Goal: Task Accomplishment & Management: Complete application form

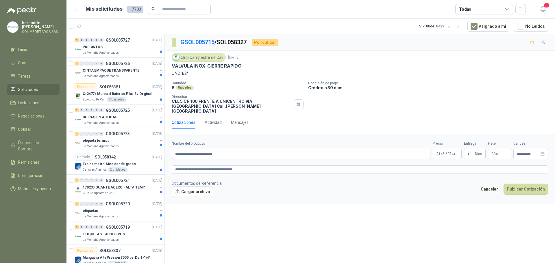
scroll to position [289, 0]
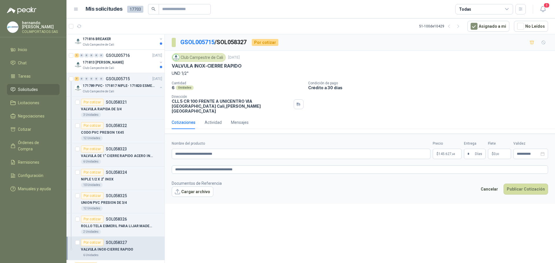
type textarea "**********"
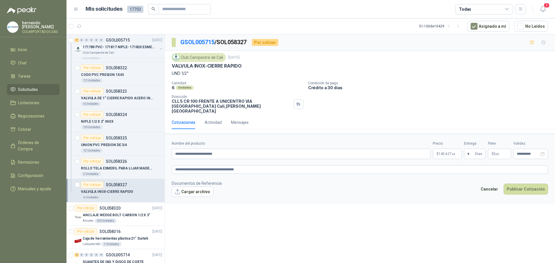
type textarea "**********"
click at [198, 190] on button "Cargar archivo" at bounding box center [193, 192] width 42 height 10
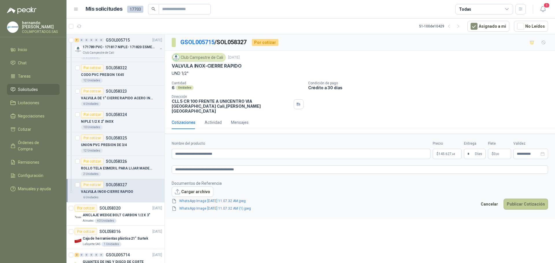
click at [523, 201] on button "Publicar Cotización" at bounding box center [525, 204] width 44 height 11
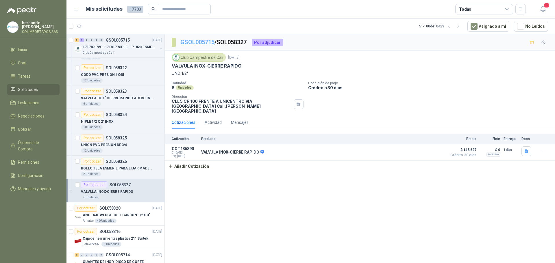
click at [197, 42] on link "GSOL005715" at bounding box center [197, 42] width 34 height 7
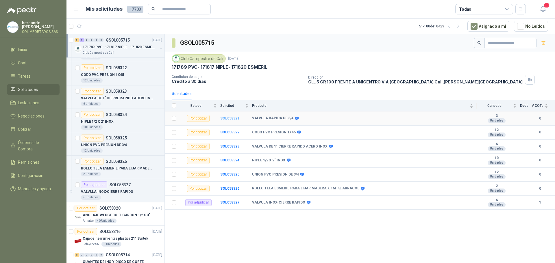
click at [227, 117] on b "SOL058321" at bounding box center [229, 118] width 19 height 4
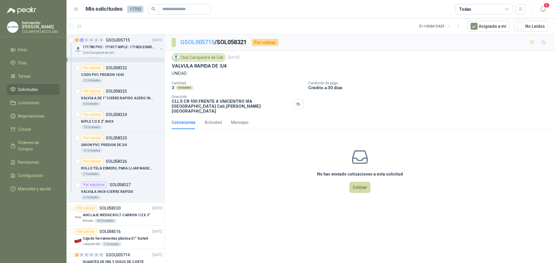
click at [198, 42] on link "GSOL005715" at bounding box center [197, 42] width 34 height 7
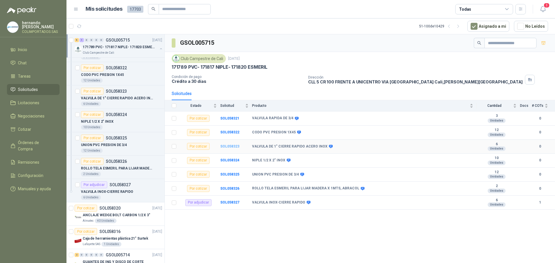
click at [228, 145] on b "SOL058323" at bounding box center [229, 146] width 19 height 4
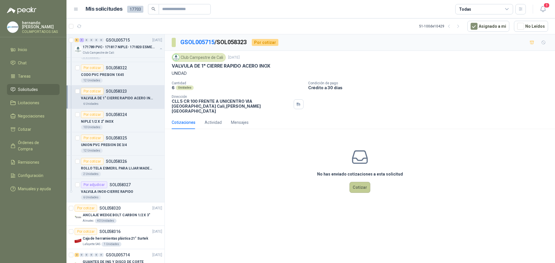
click at [359, 182] on button "Cotizar" at bounding box center [359, 187] width 21 height 11
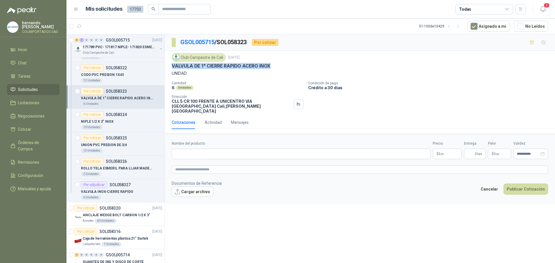
drag, startPoint x: 273, startPoint y: 66, endPoint x: 171, endPoint y: 66, distance: 102.0
click at [171, 66] on div "Club Campestre de Cali [DATE] VALVULA DE 1" CIERRE RAPIDO ACERO INOX UNIDAD Can…" at bounding box center [360, 83] width 390 height 65
copy p "VALVULA DE 1" CIERRE RAPIDO ACERO INOX"
click at [210, 149] on input "Nombre del producto" at bounding box center [301, 154] width 259 height 10
paste input "**********"
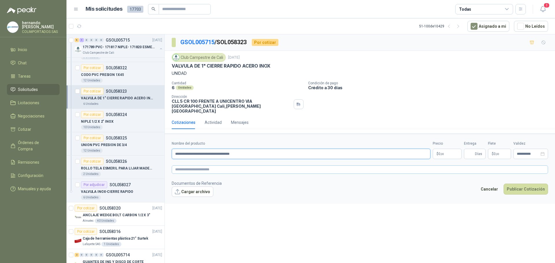
type input "**********"
click at [225, 166] on textarea at bounding box center [360, 170] width 376 height 8
paste textarea "**********"
type textarea "**********"
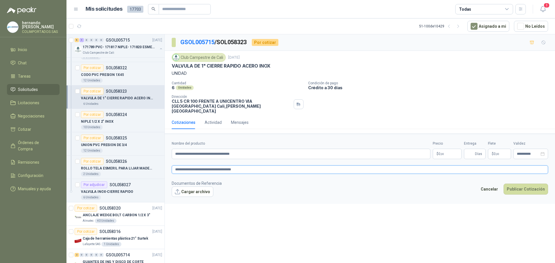
type textarea "**********"
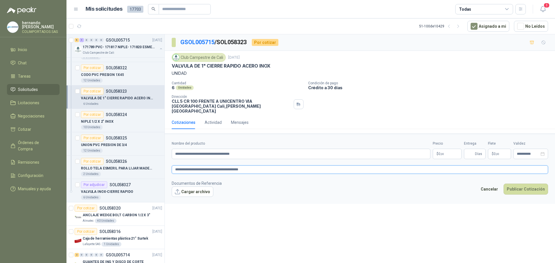
type textarea "**********"
click at [441, 147] on body "[PERSON_NAME] COLIMPORTADOS SAS Inicio Chat Tareas Solicitudes Licitaciones Neg…" at bounding box center [277, 131] width 555 height 263
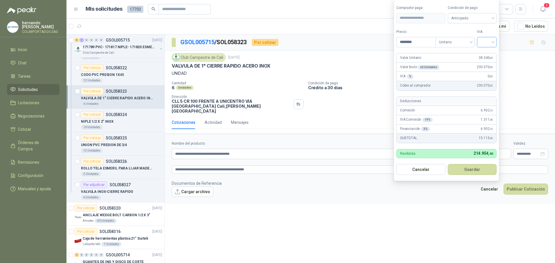
type input "********"
click at [493, 42] on input "search" at bounding box center [486, 41] width 13 height 9
click at [488, 54] on div "19%" at bounding box center [488, 54] width 11 height 6
click at [495, 17] on div "Anticipado" at bounding box center [473, 18] width 50 height 10
click at [474, 39] on div "Crédito a 30 días" at bounding box center [473, 39] width 40 height 6
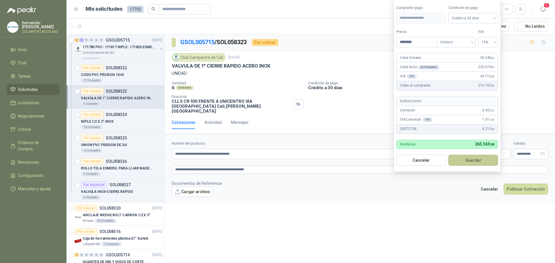
click at [473, 163] on button "Guardar" at bounding box center [473, 160] width 50 height 11
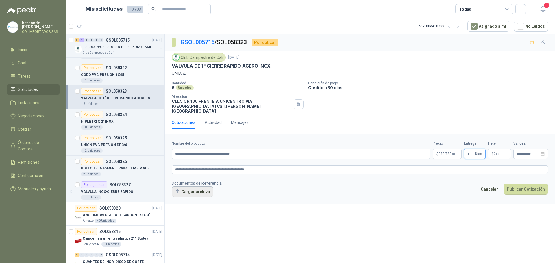
type input "*"
click at [192, 189] on button "Cargar archivo" at bounding box center [193, 192] width 42 height 10
click at [194, 187] on button "Cargar archivo" at bounding box center [193, 192] width 42 height 10
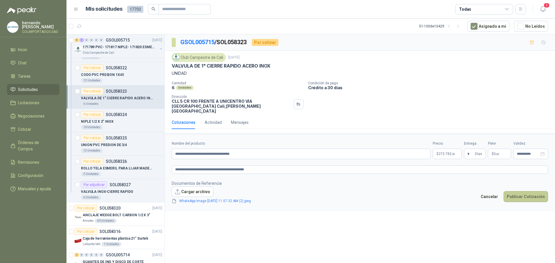
click at [526, 191] on button "Publicar Cotización" at bounding box center [525, 196] width 44 height 11
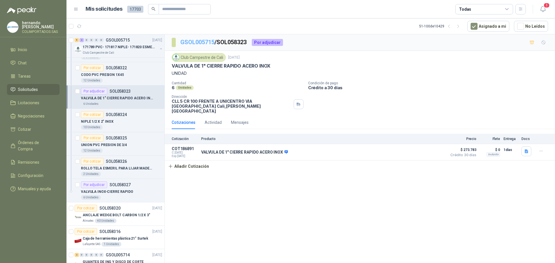
click at [198, 44] on link "GSOL005715" at bounding box center [197, 42] width 34 height 7
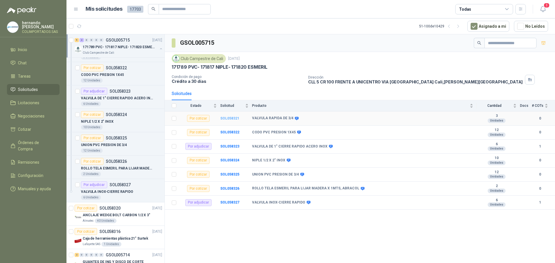
click at [234, 118] on b "SOL058321" at bounding box center [229, 118] width 19 height 4
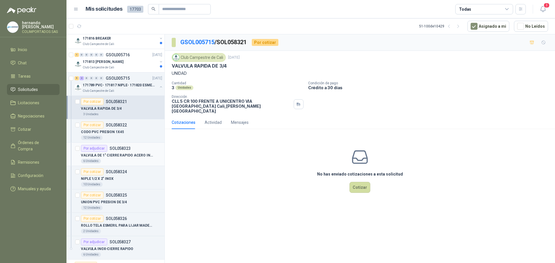
scroll to position [289, 0]
click at [159, 88] on button "button" at bounding box center [161, 87] width 5 height 5
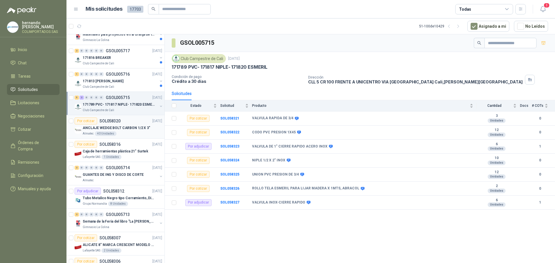
scroll to position [260, 0]
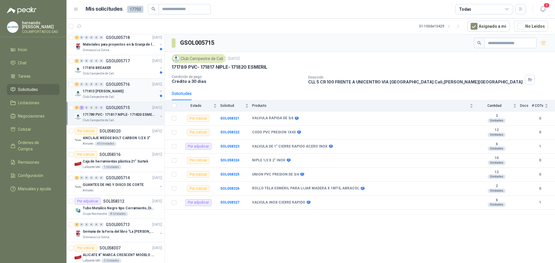
click at [140, 96] on div "Club Campestre de Cali" at bounding box center [120, 97] width 75 height 5
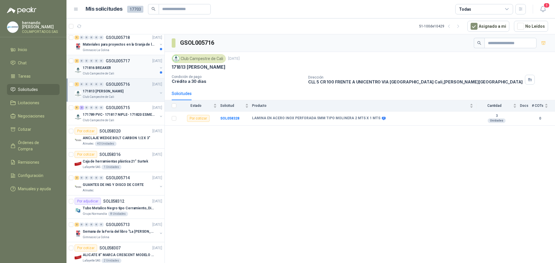
click at [131, 71] on div "Club Campestre de Cali" at bounding box center [120, 73] width 75 height 5
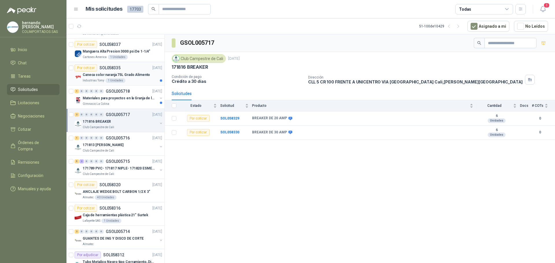
scroll to position [202, 0]
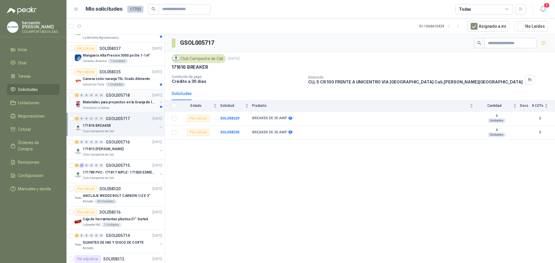
click at [121, 107] on div "Gimnasio La Colina" at bounding box center [120, 108] width 75 height 5
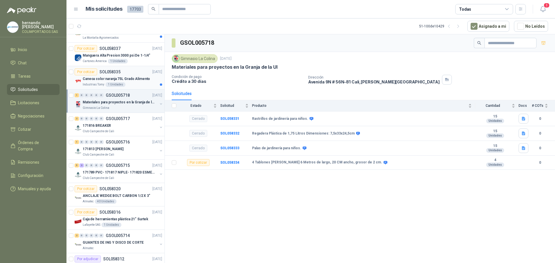
click at [135, 82] on div "Caneca color naranja 75L Grado Alimento" at bounding box center [122, 78] width 79 height 7
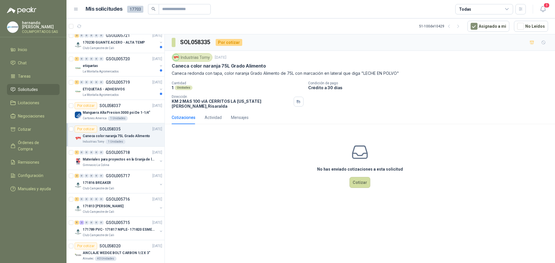
scroll to position [144, 0]
click at [137, 117] on div "Cartones America 1 Unidades" at bounding box center [122, 119] width 79 height 5
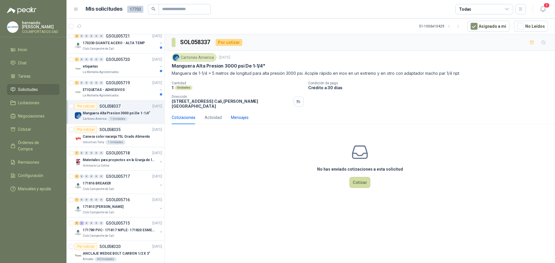
click at [238, 115] on div "Mensajes" at bounding box center [240, 117] width 18 height 6
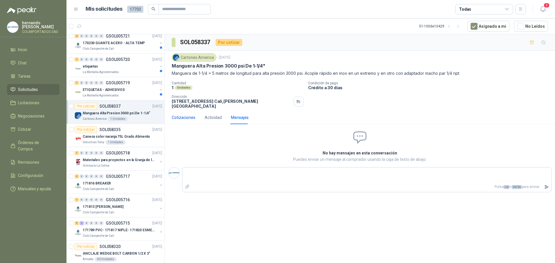
click at [186, 114] on div "Cotizaciones" at bounding box center [184, 117] width 24 height 6
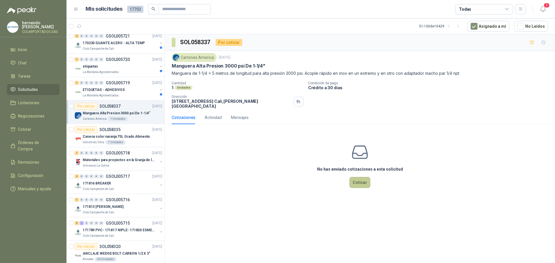
click at [356, 177] on button "Cotizar" at bounding box center [359, 182] width 21 height 11
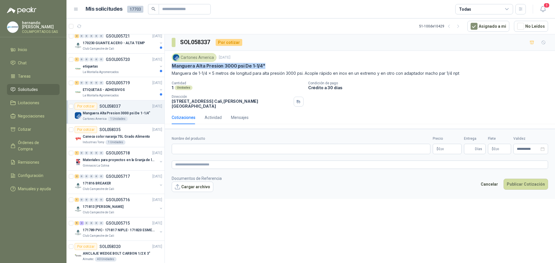
drag, startPoint x: 268, startPoint y: 66, endPoint x: 172, endPoint y: 66, distance: 96.2
click at [172, 66] on div "Manguera Alta Presion 3000 psi De 1-1/4"" at bounding box center [360, 66] width 376 height 6
copy p "Manguera Alta Presion 3000 psi De 1-1/4""
click at [206, 144] on input "Nombre del producto" at bounding box center [301, 149] width 259 height 10
paste input "**********"
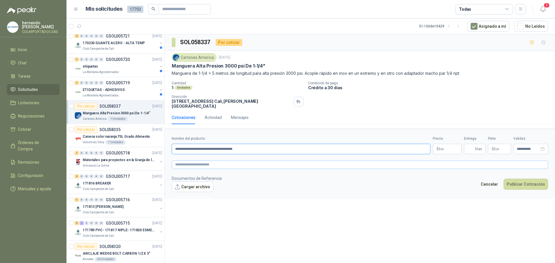
type input "**********"
click at [218, 162] on textarea at bounding box center [360, 165] width 376 height 8
paste textarea "**********"
type textarea "**********"
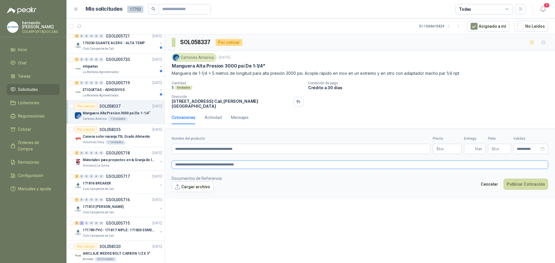
type textarea "**********"
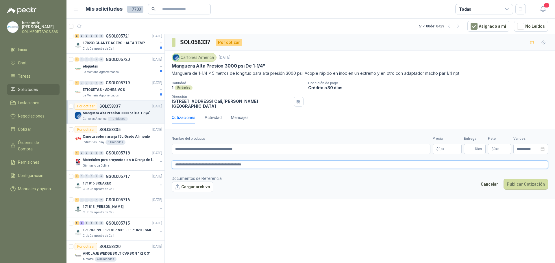
type textarea "**********"
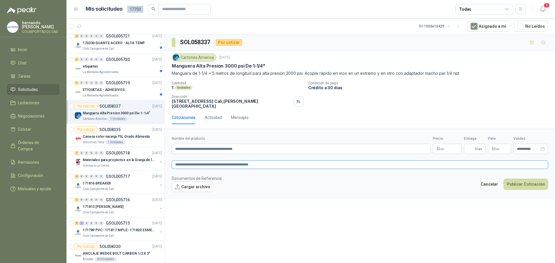
type textarea "**********"
click at [269, 161] on textarea "**********" at bounding box center [360, 165] width 376 height 8
type textarea "**********"
click at [443, 144] on body "[PERSON_NAME] COLIMPORTADOS SAS Inicio Chat Tareas Solicitudes Licitaciones Neg…" at bounding box center [277, 131] width 555 height 263
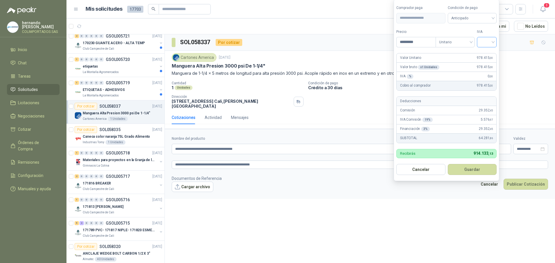
click at [496, 42] on div at bounding box center [487, 42] width 20 height 10
type input "*********"
click at [488, 53] on div "19%" at bounding box center [488, 54] width 11 height 6
click at [494, 20] on span "Anticipado" at bounding box center [473, 18] width 43 height 9
click at [467, 39] on div "Crédito a 30 días" at bounding box center [473, 39] width 40 height 6
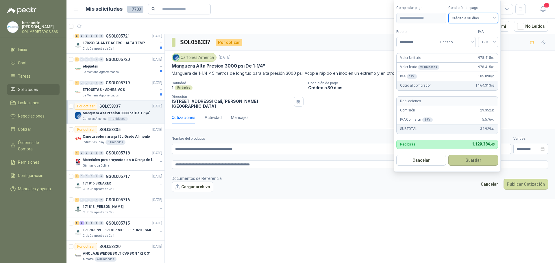
click at [473, 161] on button "Guardar" at bounding box center [473, 160] width 50 height 11
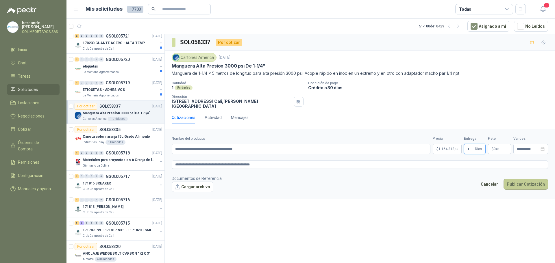
type input "*"
click at [525, 180] on button "Publicar Cotización" at bounding box center [525, 184] width 44 height 11
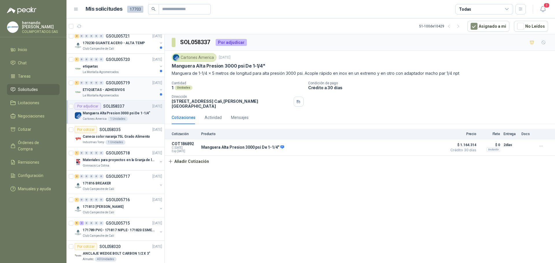
click at [133, 89] on div "ETIQUETAS - ADHESIVOS" at bounding box center [120, 89] width 75 height 7
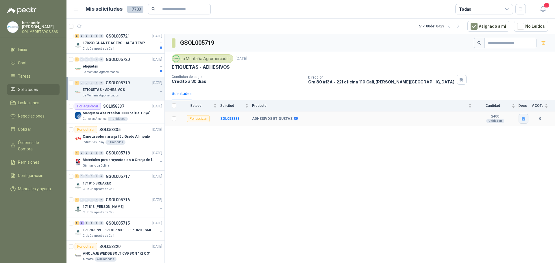
click at [524, 120] on icon "button" at bounding box center [523, 119] width 3 height 4
click at [513, 104] on button "image.png" at bounding box center [511, 106] width 25 height 6
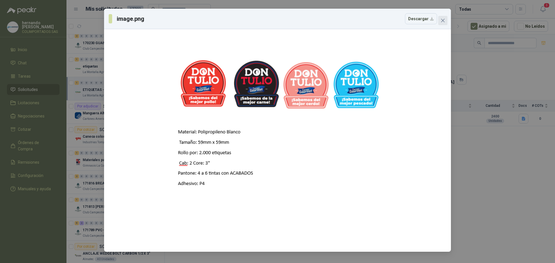
click at [442, 20] on icon "close" at bounding box center [442, 20] width 3 height 3
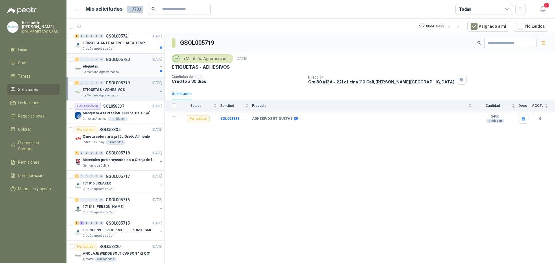
click at [135, 65] on div "etiquetas" at bounding box center [120, 66] width 75 height 7
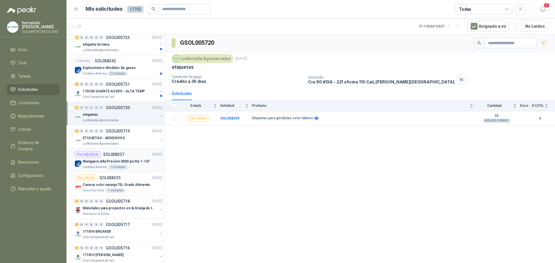
scroll to position [87, 0]
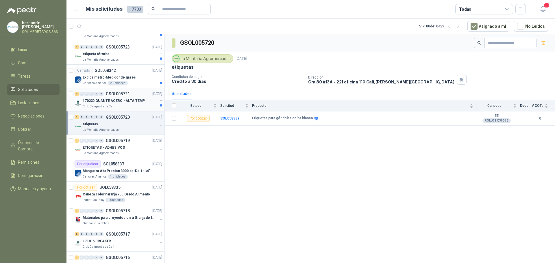
click at [129, 105] on div "Club Campestre de Cali" at bounding box center [120, 106] width 75 height 5
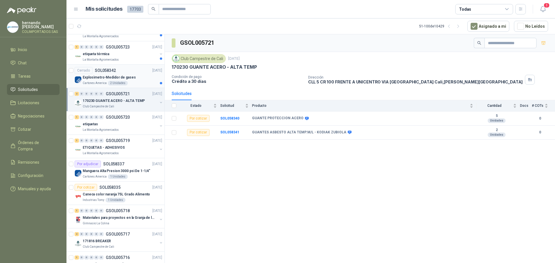
click at [130, 80] on div "Explosimetro-Medidor de gases" at bounding box center [122, 77] width 79 height 7
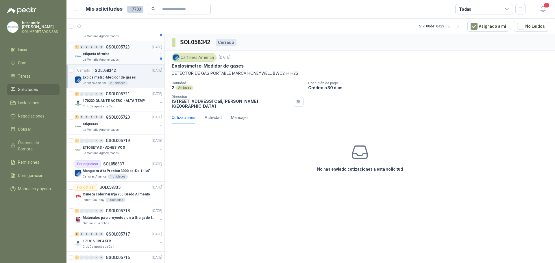
click at [127, 54] on div "etiqueta térmica" at bounding box center [120, 54] width 75 height 7
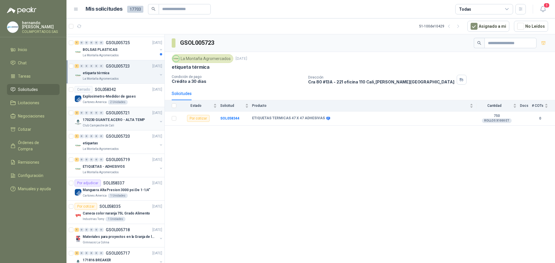
scroll to position [58, 0]
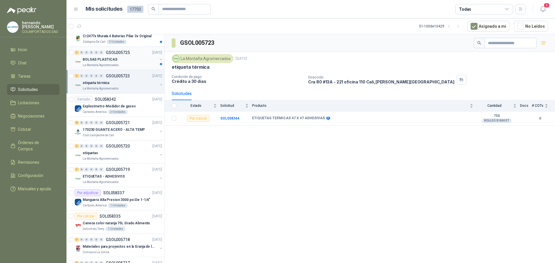
click at [130, 59] on div "BOLSAS PLASTICAS" at bounding box center [120, 59] width 75 height 7
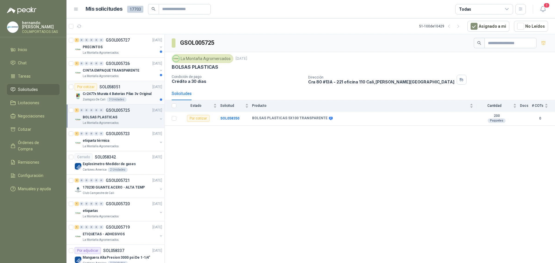
click at [139, 98] on div "Zoologico De Cali 3 Unidades" at bounding box center [122, 99] width 79 height 5
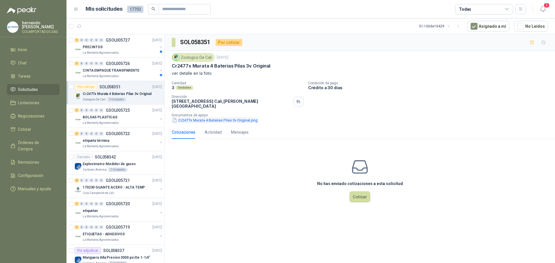
click at [197, 117] on button "Cr2477x Murata 4 Baterias Pilas 3v Original.png" at bounding box center [215, 120] width 86 height 6
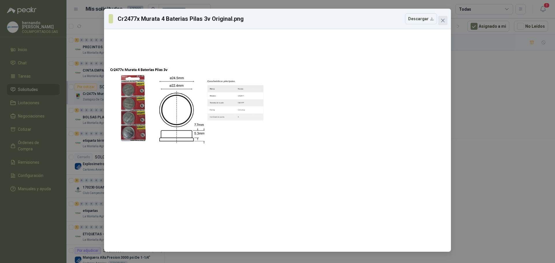
click at [443, 20] on icon "close" at bounding box center [442, 20] width 5 height 5
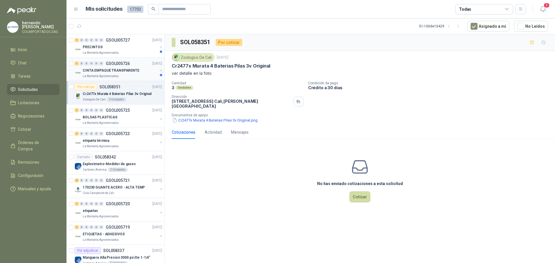
click at [125, 74] on div "La Montaña Agromercados" at bounding box center [120, 76] width 75 height 5
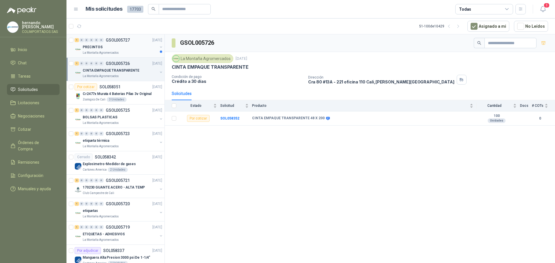
click at [129, 52] on div "La Montaña Agromercados" at bounding box center [120, 53] width 75 height 5
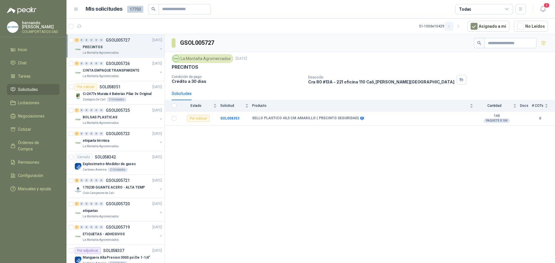
click at [451, 26] on icon "button" at bounding box center [448, 26] width 5 height 5
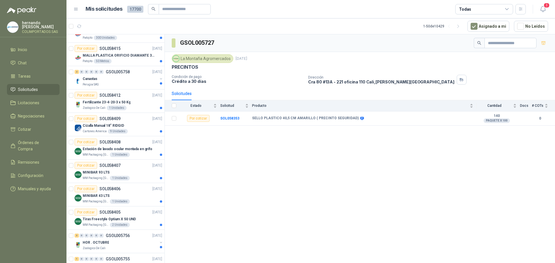
scroll to position [947, 0]
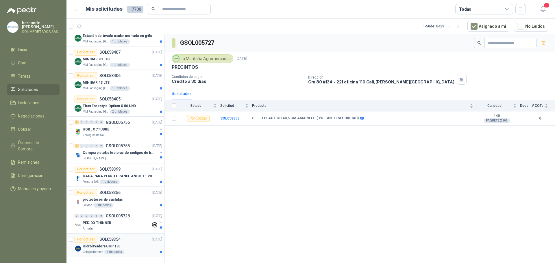
click at [131, 246] on div "Hidrolavadora GHP 180" at bounding box center [122, 246] width 79 height 7
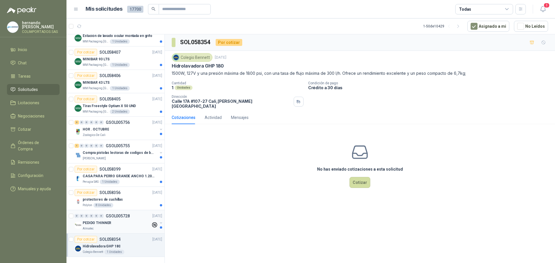
click at [125, 228] on div "Almatec" at bounding box center [117, 229] width 68 height 5
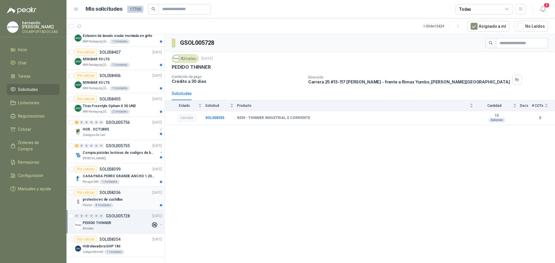
click at [127, 201] on div "protectores de cuchillas" at bounding box center [122, 199] width 79 height 7
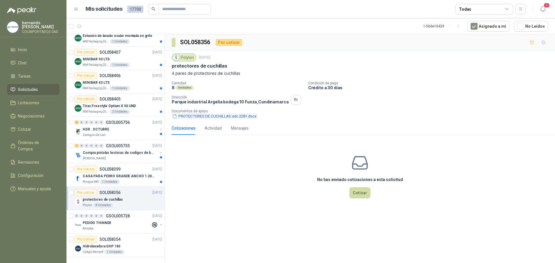
click at [205, 116] on button "PROTECTORES DE CUCHILLAS sdc 2281.docx" at bounding box center [215, 116] width 86 height 6
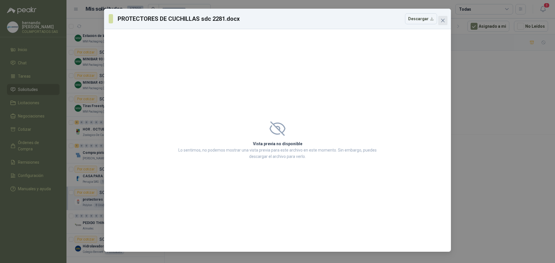
click at [443, 20] on icon "close" at bounding box center [442, 20] width 3 height 3
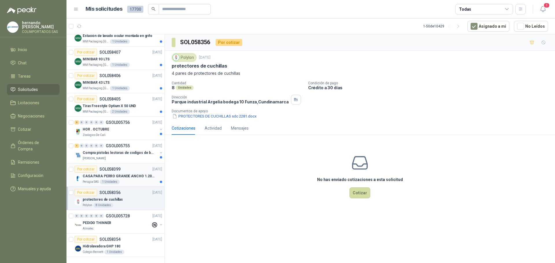
click at [129, 181] on div "Perugia SAS 1 Unidades" at bounding box center [122, 182] width 79 height 5
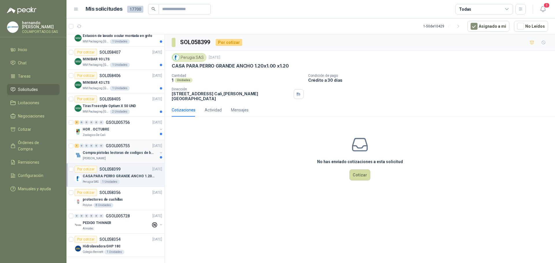
click at [113, 155] on p "Compra pistolas lectoras de codigos de barras" at bounding box center [119, 152] width 72 height 5
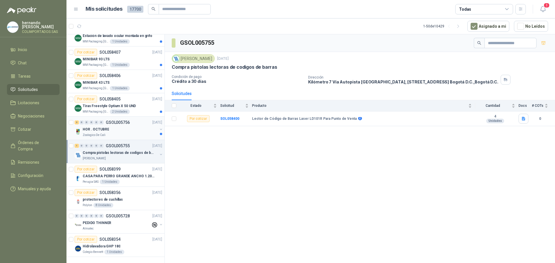
click at [116, 128] on div "HOR . OCTUBRE" at bounding box center [120, 129] width 75 height 7
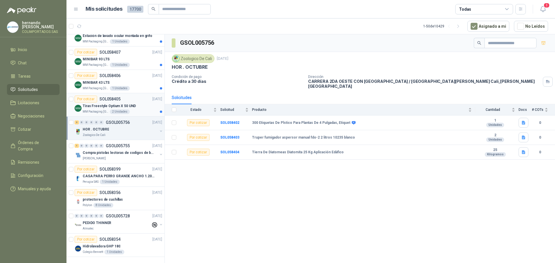
click at [127, 110] on div "MM Packaging Colombia 2 Unidades" at bounding box center [122, 112] width 79 height 5
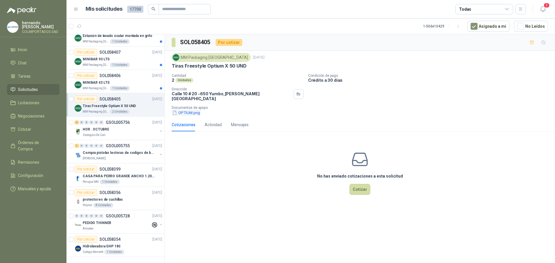
click at [186, 111] on button "OPTIUM.png" at bounding box center [186, 113] width 29 height 6
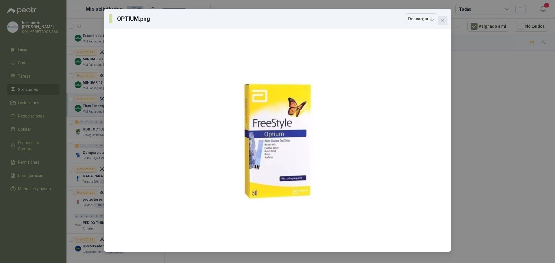
click at [442, 20] on icon "close" at bounding box center [442, 20] width 3 height 3
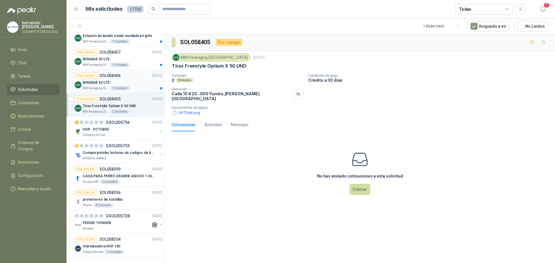
click at [135, 83] on div "MINIBAR 43 LTS" at bounding box center [122, 82] width 79 height 7
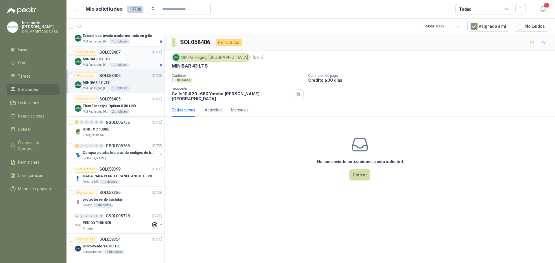
click at [141, 61] on div "MINIBAR 93 LTS" at bounding box center [122, 59] width 79 height 7
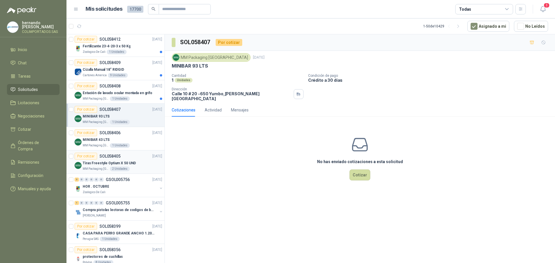
scroll to position [890, 0]
click at [138, 99] on div "MM Packaging [GEOGRAPHIC_DATA] 1 Unidades" at bounding box center [122, 99] width 79 height 5
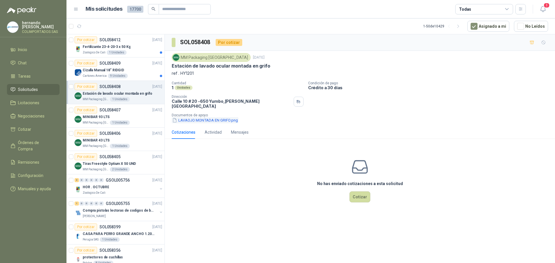
click at [202, 117] on button "LAVAOJO MONTADA EN GRIFO.png" at bounding box center [205, 120] width 67 height 6
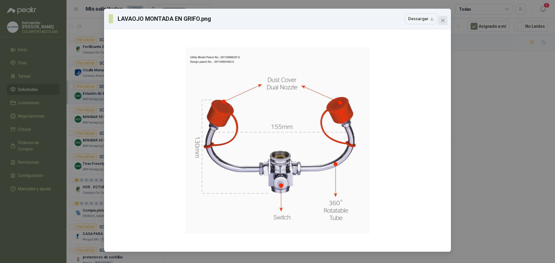
click at [443, 20] on icon "close" at bounding box center [442, 20] width 3 height 3
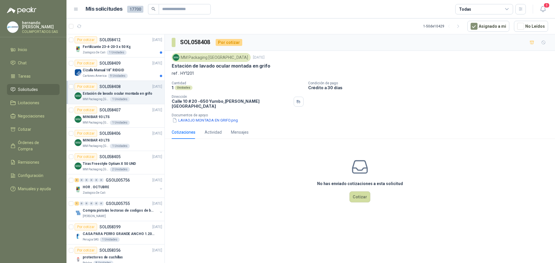
click at [248, 185] on div "No has enviado cotizaciones a esta solicitud Cotizar" at bounding box center [360, 181] width 390 height 74
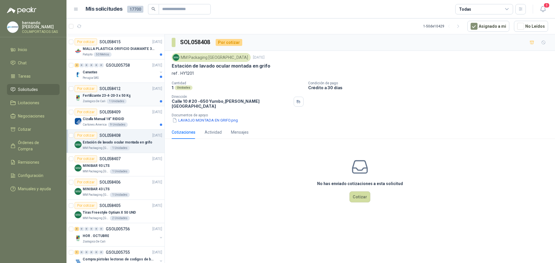
scroll to position [832, 0]
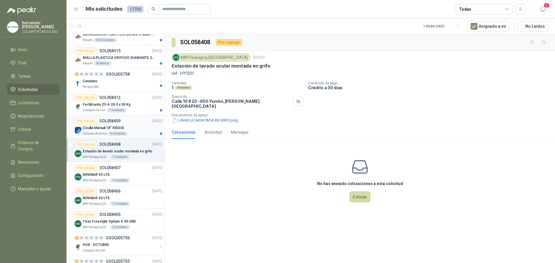
click at [139, 132] on div "Cartones America 9 Unidades" at bounding box center [122, 133] width 79 height 5
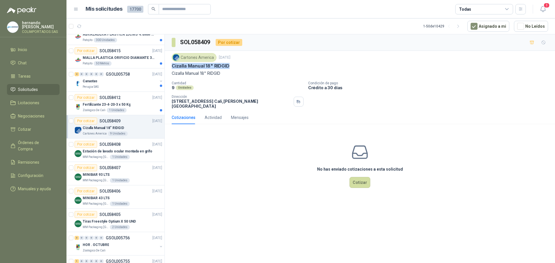
drag, startPoint x: 232, startPoint y: 65, endPoint x: 172, endPoint y: 65, distance: 59.5
click at [172, 65] on div "Cizalla Manual 18" RIDGID" at bounding box center [360, 66] width 376 height 6
copy p "Cizalla Manual 18" RIDGID"
click at [140, 108] on div "Zoologico De Cali 1 Unidades" at bounding box center [122, 110] width 79 height 5
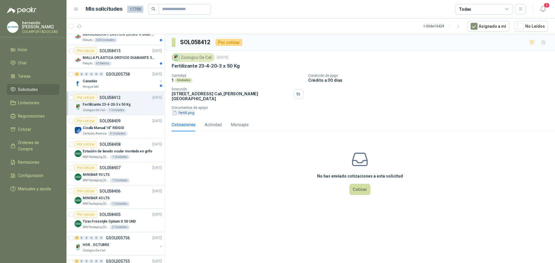
click at [183, 110] on button "fertili.png" at bounding box center [183, 113] width 23 height 6
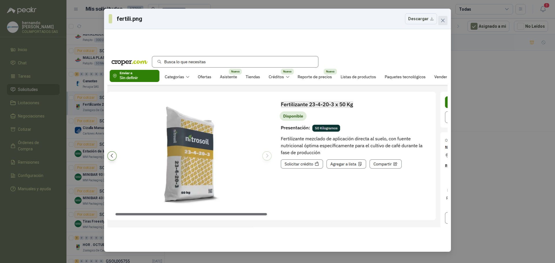
click at [443, 20] on icon "close" at bounding box center [442, 20] width 3 height 3
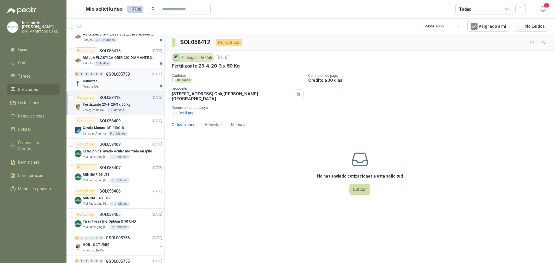
click at [120, 80] on div "Canastas" at bounding box center [120, 81] width 75 height 7
